Goal: Task Accomplishment & Management: Manage account settings

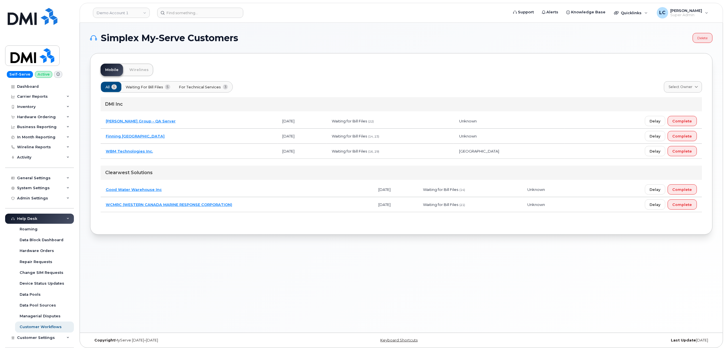
click at [207, 68] on div "Mobile Wirelines" at bounding box center [402, 70] width 602 height 13
click at [26, 190] on div "System Settings" at bounding box center [33, 188] width 33 height 5
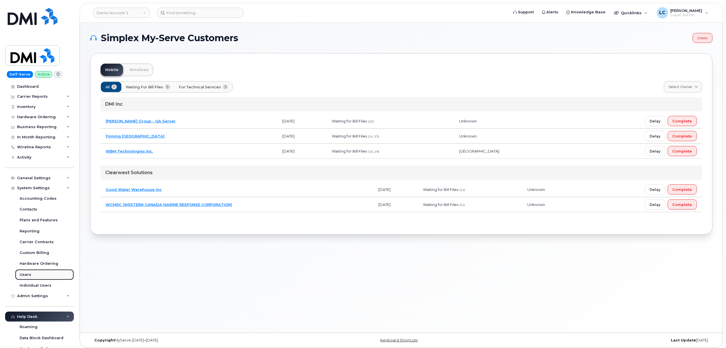
click at [27, 278] on link "Users" at bounding box center [44, 275] width 59 height 11
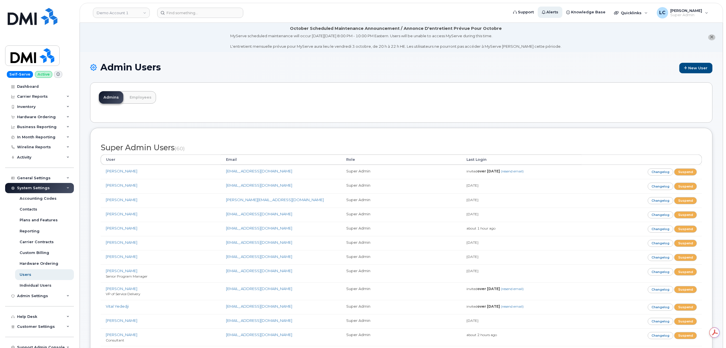
scroll to position [723, 0]
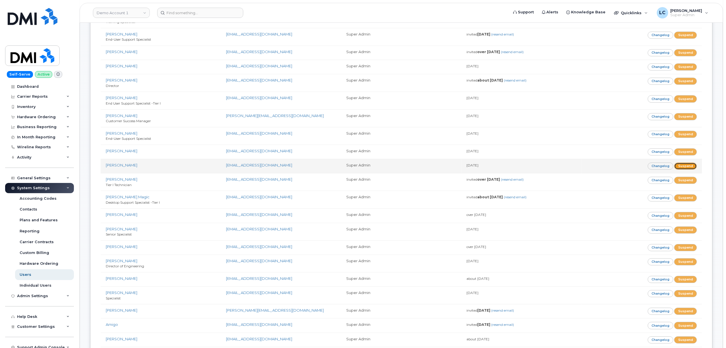
click at [683, 170] on link "Suspend" at bounding box center [686, 166] width 23 height 7
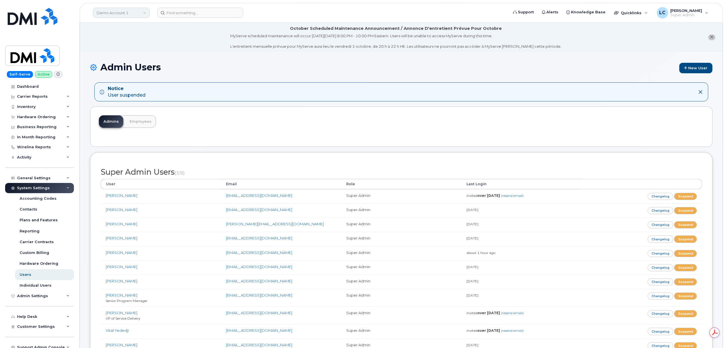
click at [135, 9] on link "Demo Account 1" at bounding box center [121, 13] width 57 height 10
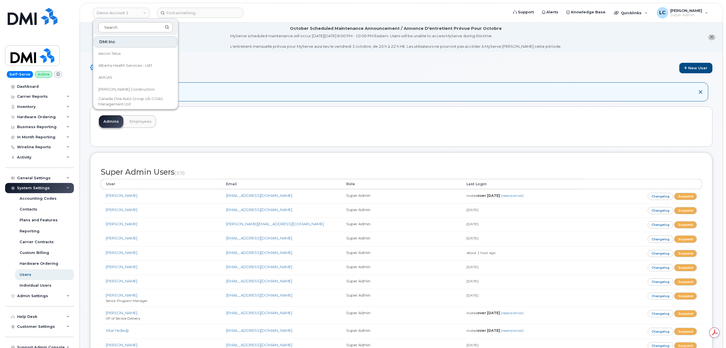
click at [129, 29] on input at bounding box center [135, 27] width 75 height 10
type input "M"
